Goal: Find specific page/section: Find specific page/section

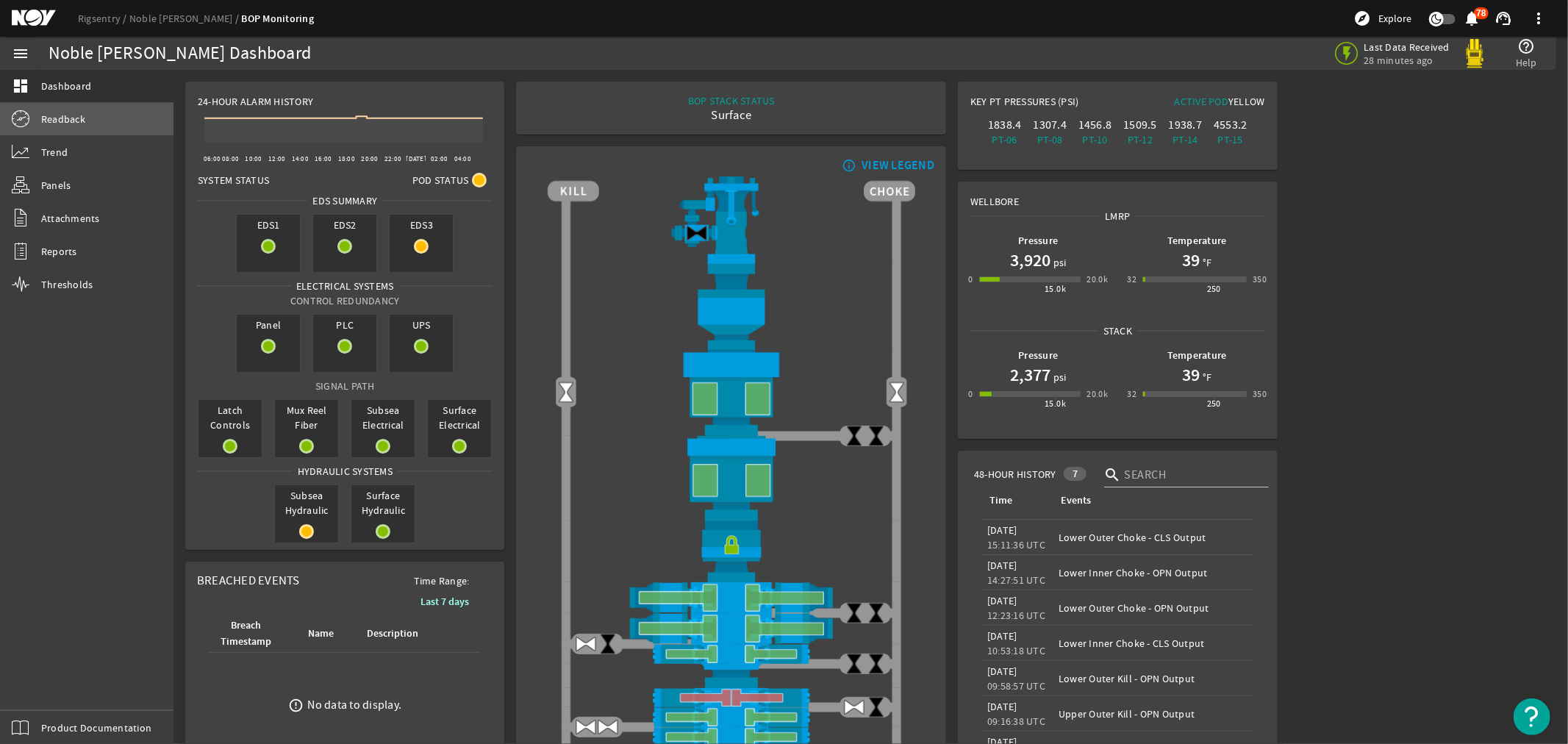
click at [57, 115] on span "Readback" at bounding box center [63, 118] width 44 height 14
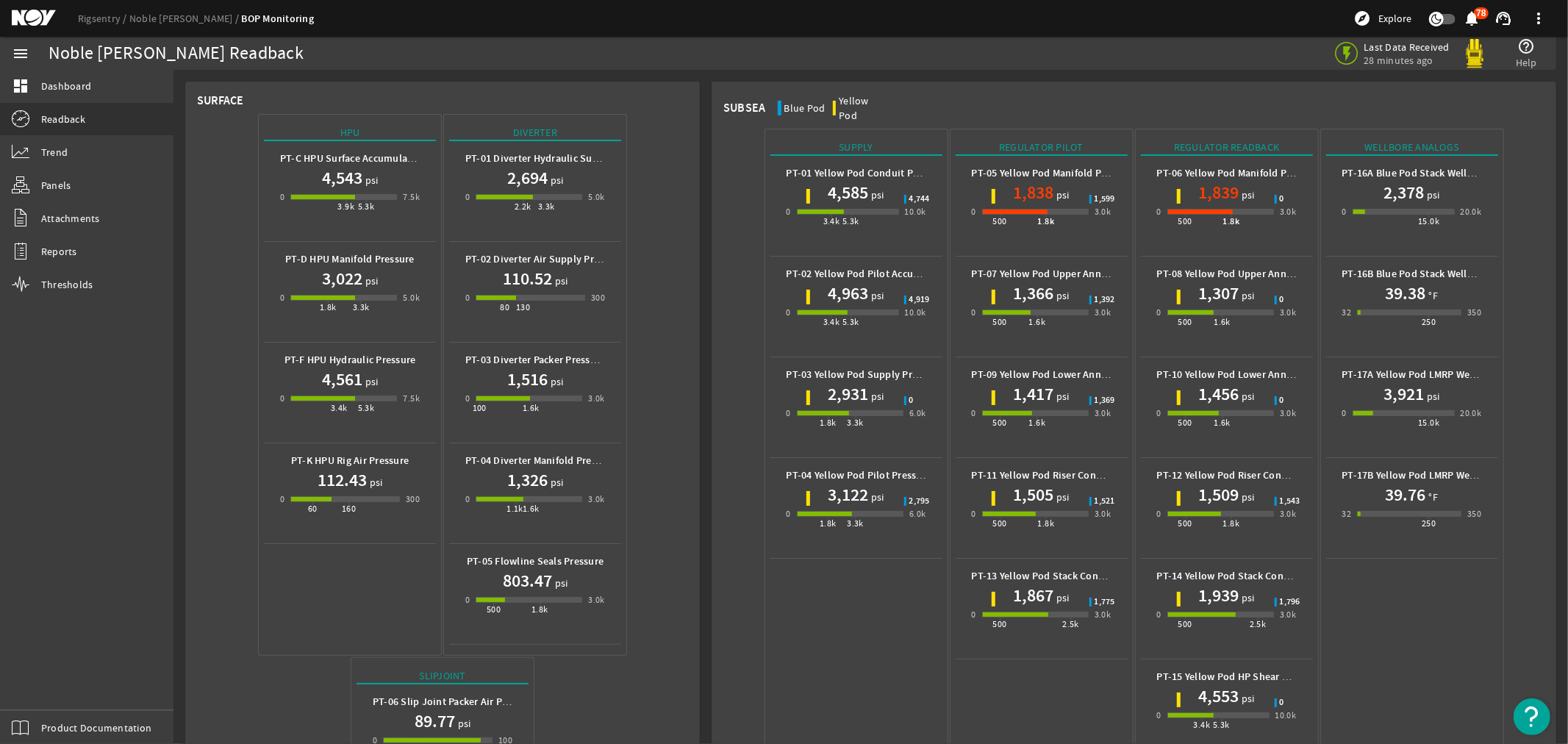
scroll to position [481, 0]
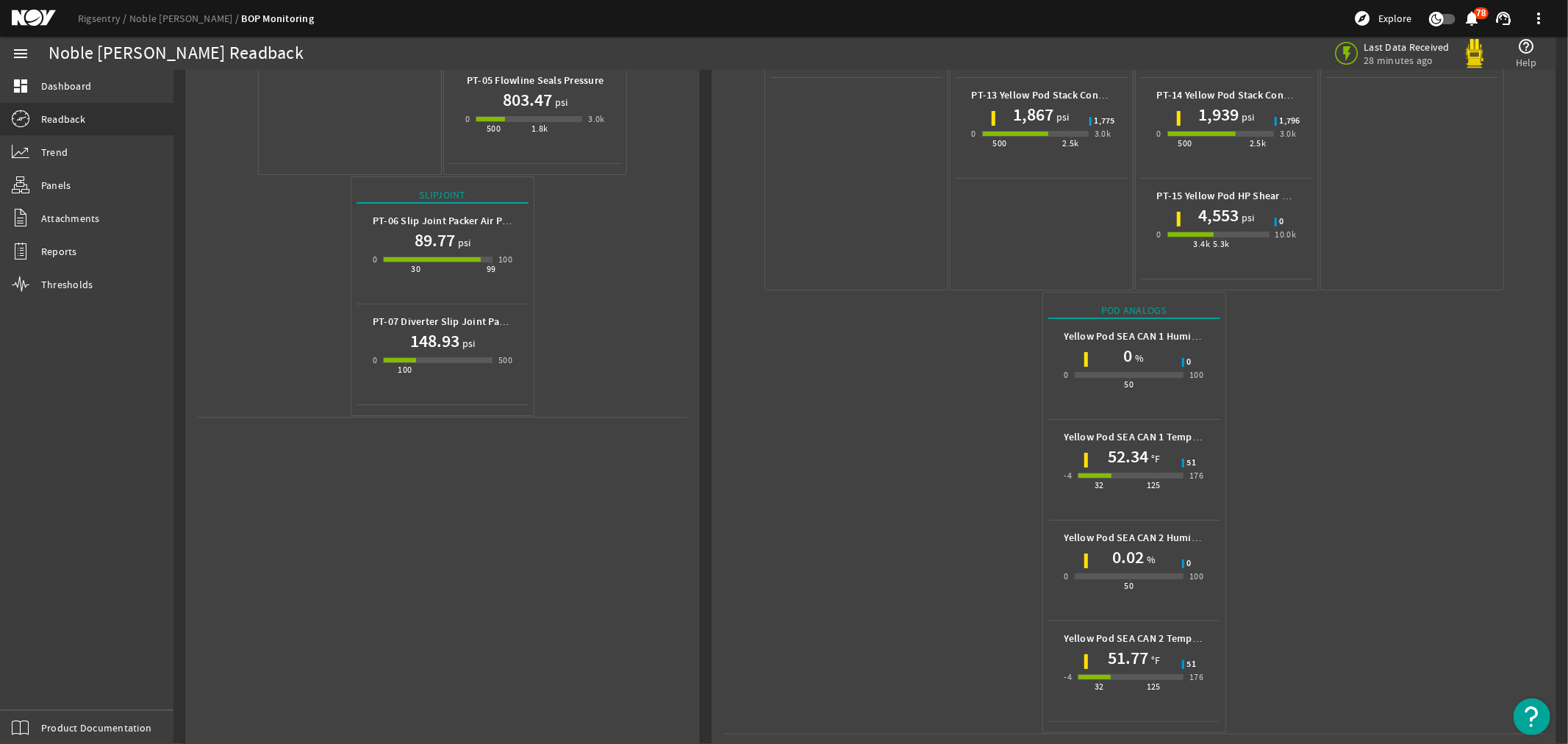
click at [34, 18] on mat-icon at bounding box center [45, 18] width 66 height 17
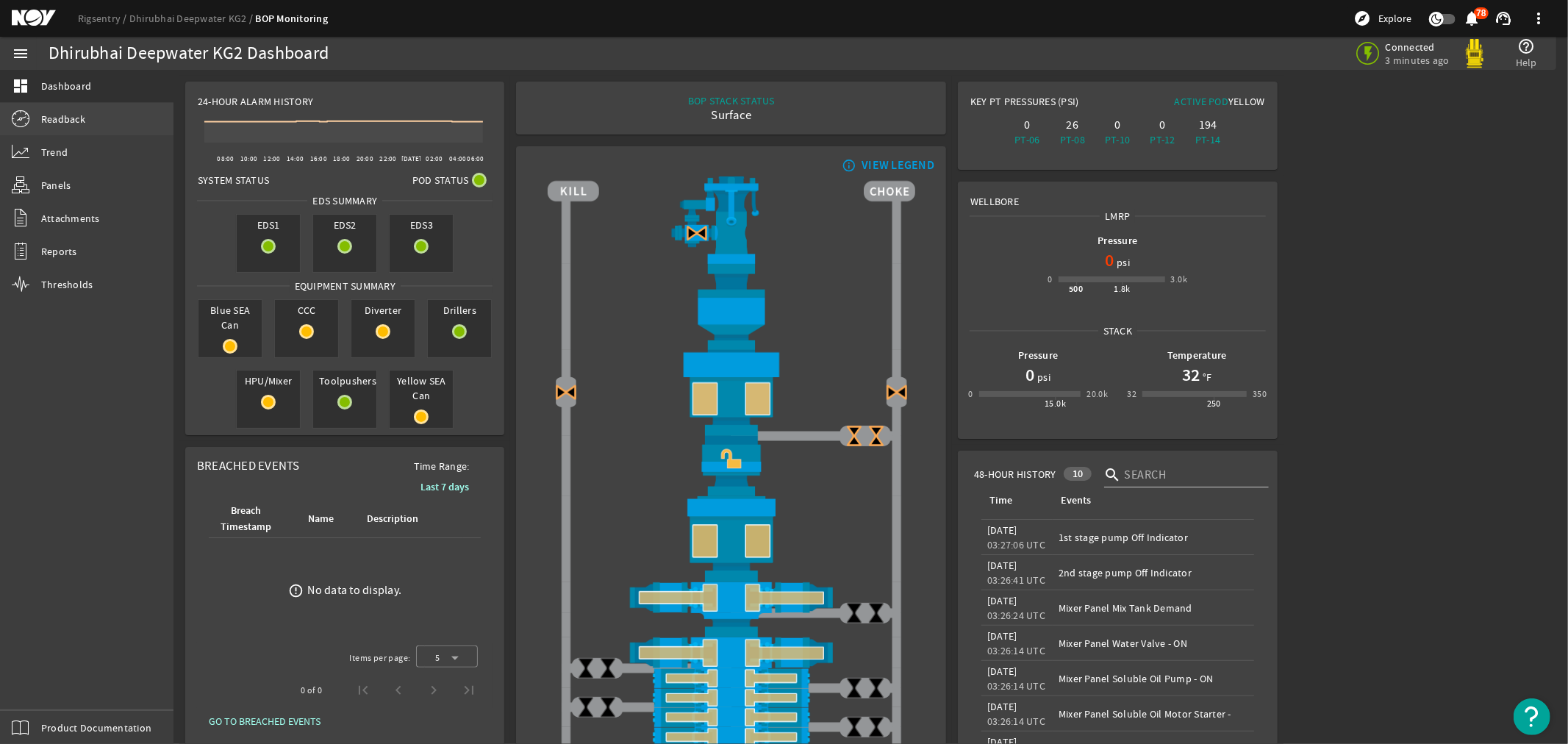
click at [37, 122] on link "Readback" at bounding box center [86, 119] width 174 height 33
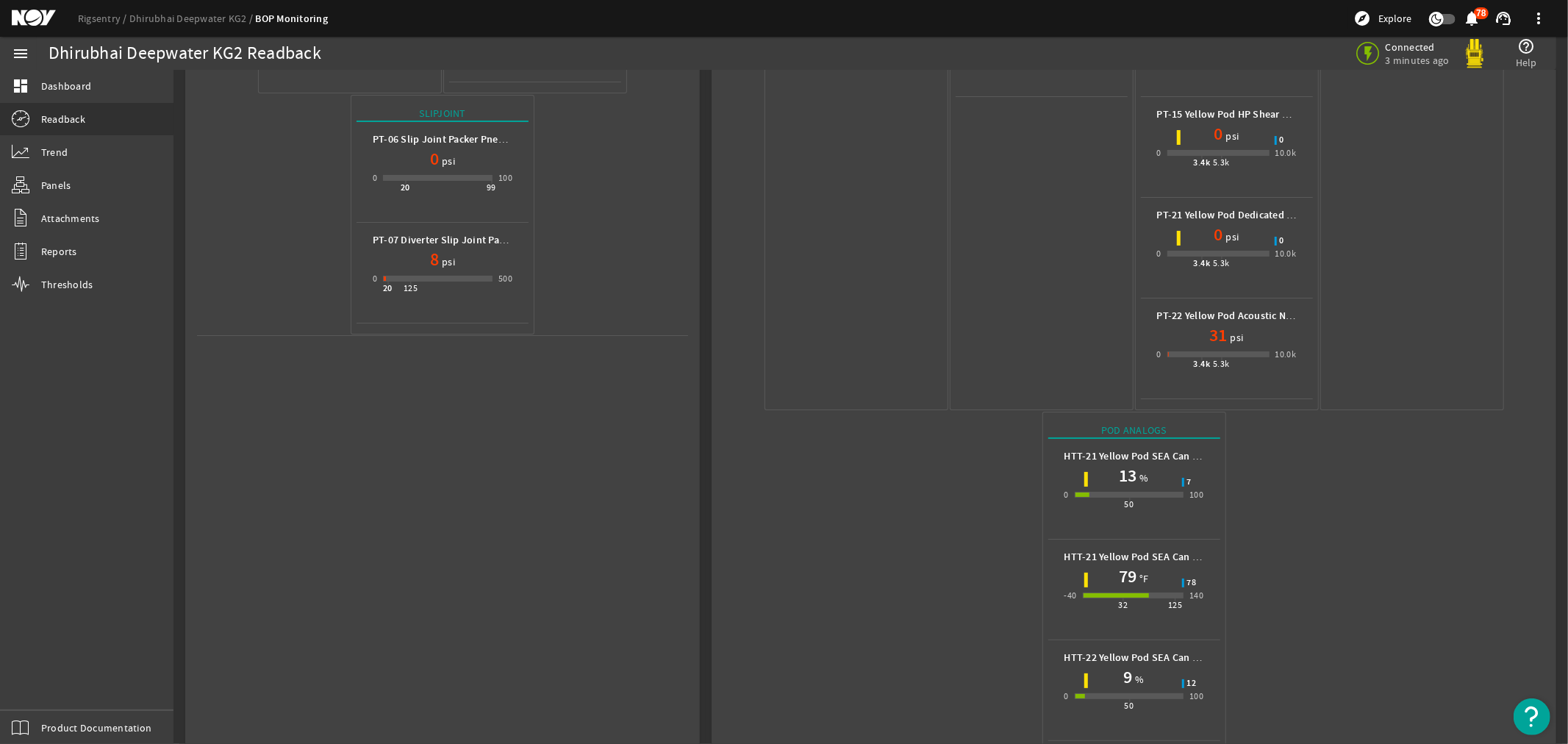
scroll to position [681, 0]
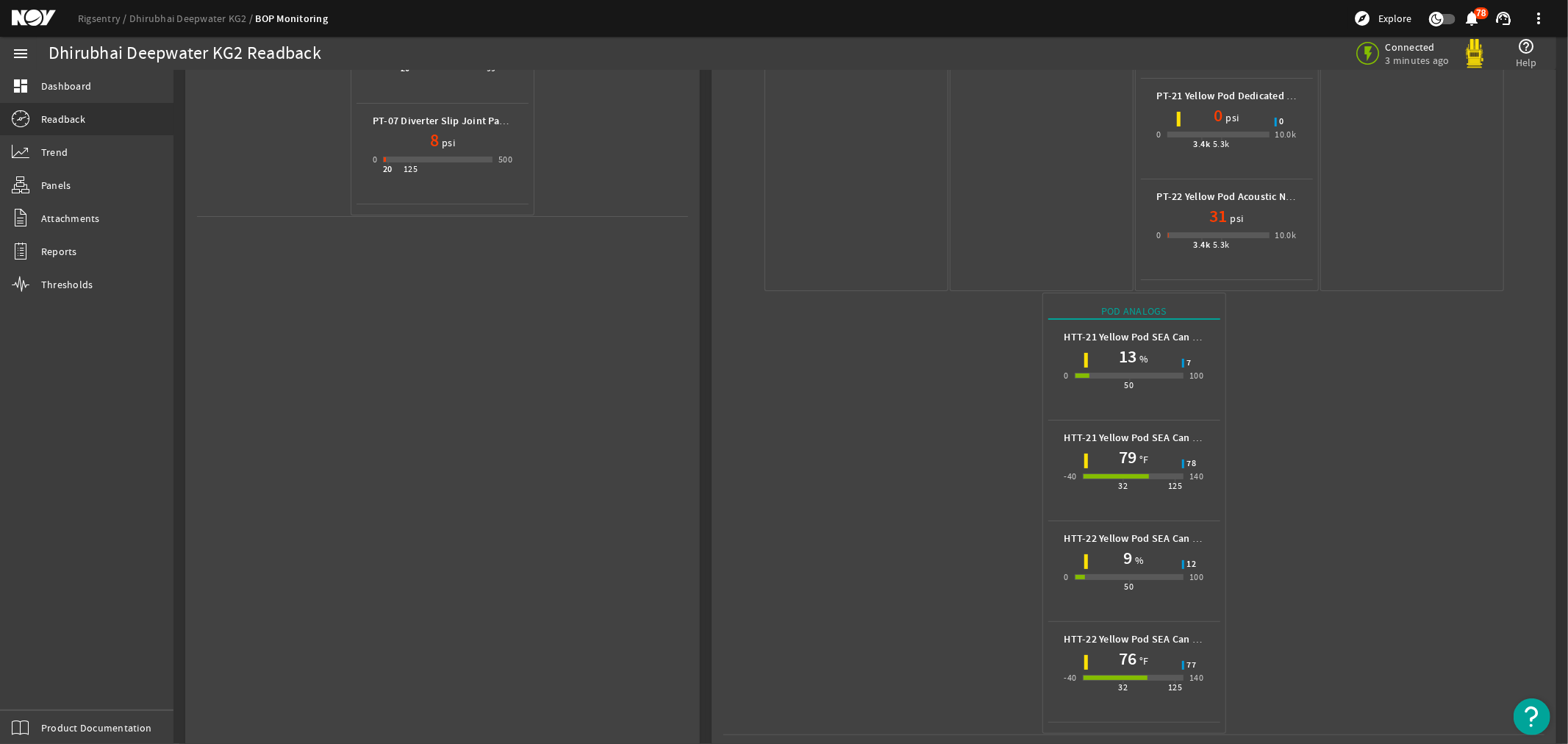
click at [20, 12] on mat-icon at bounding box center [45, 18] width 66 height 17
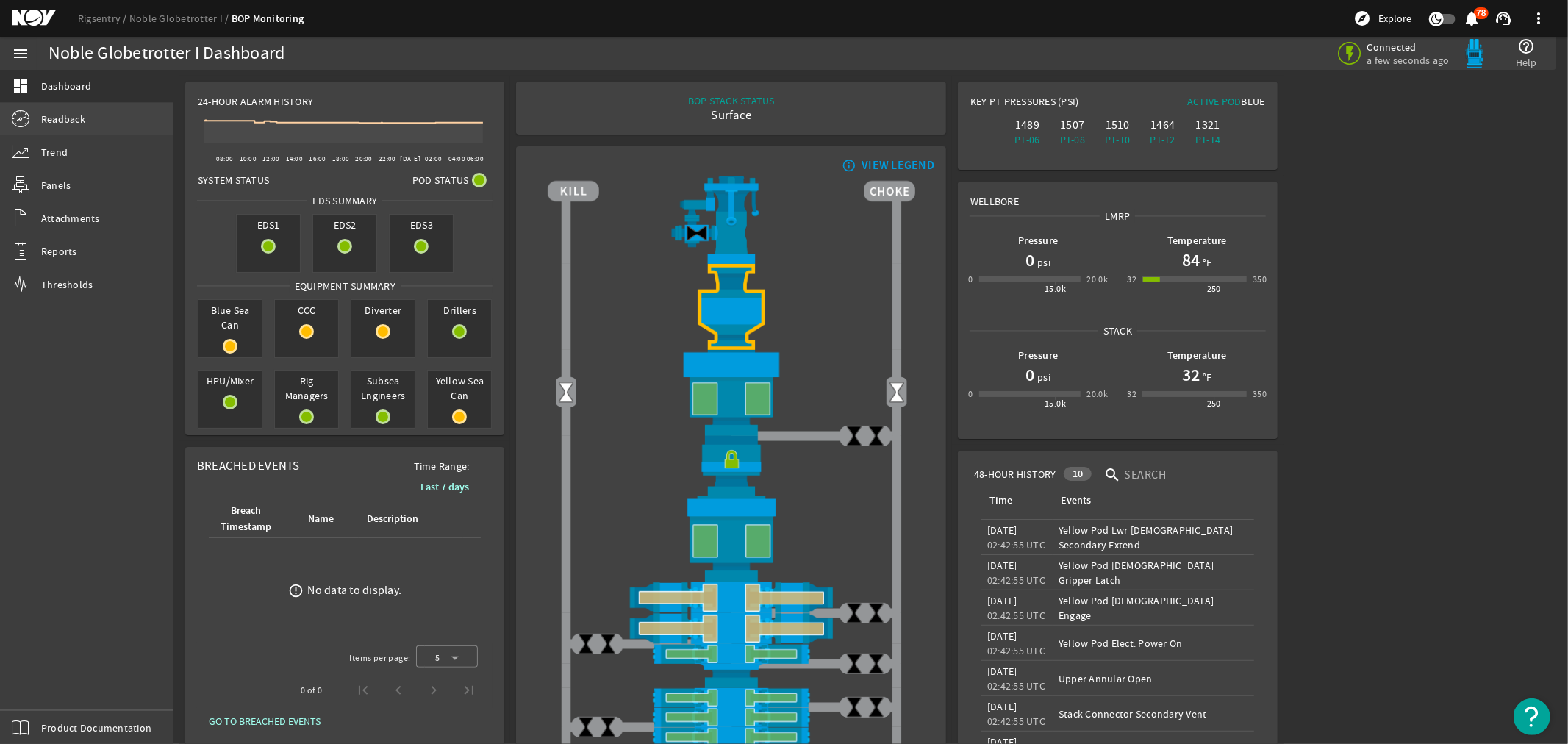
click at [64, 113] on span "Readback" at bounding box center [63, 118] width 44 height 14
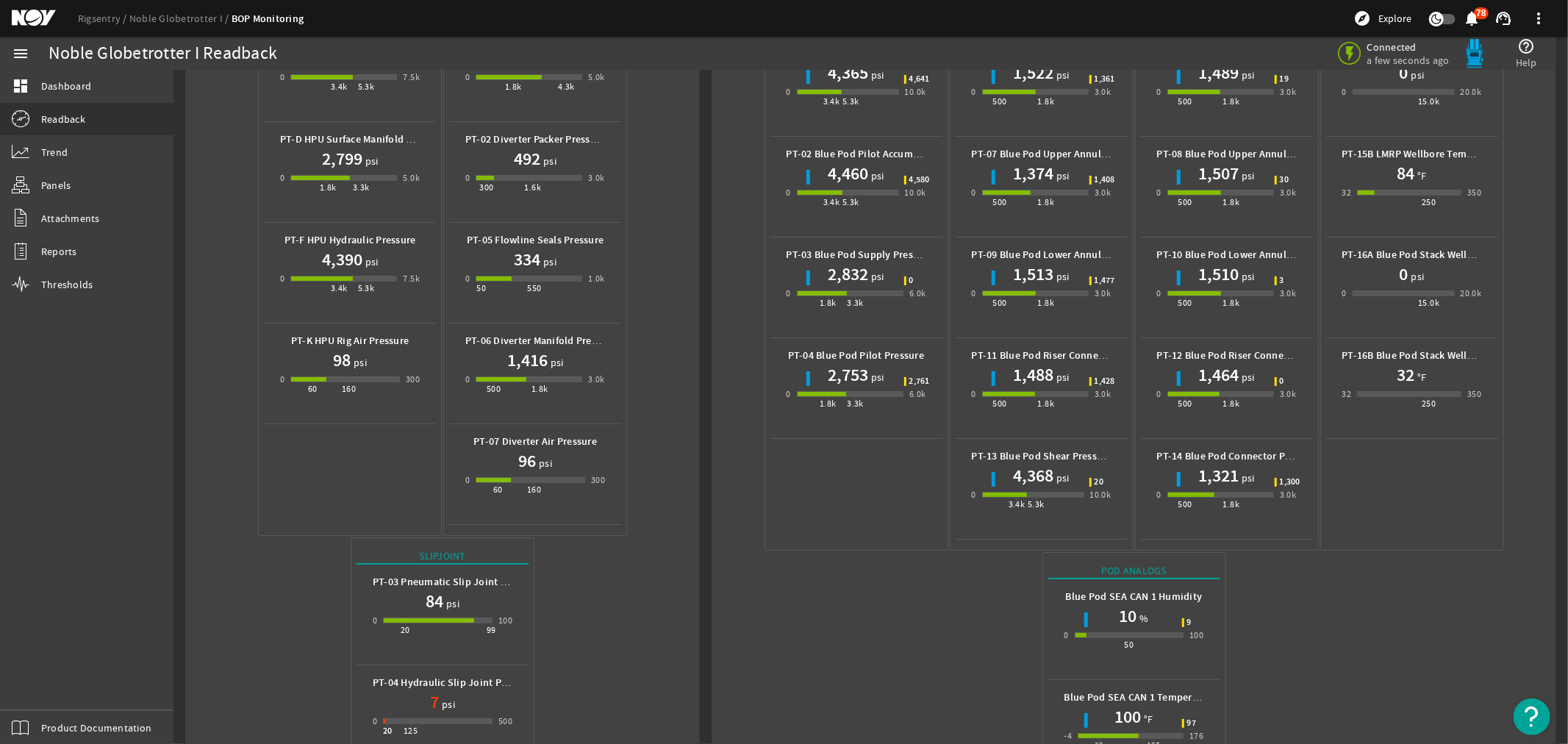
scroll to position [379, 0]
